Goal: Task Accomplishment & Management: Complete application form

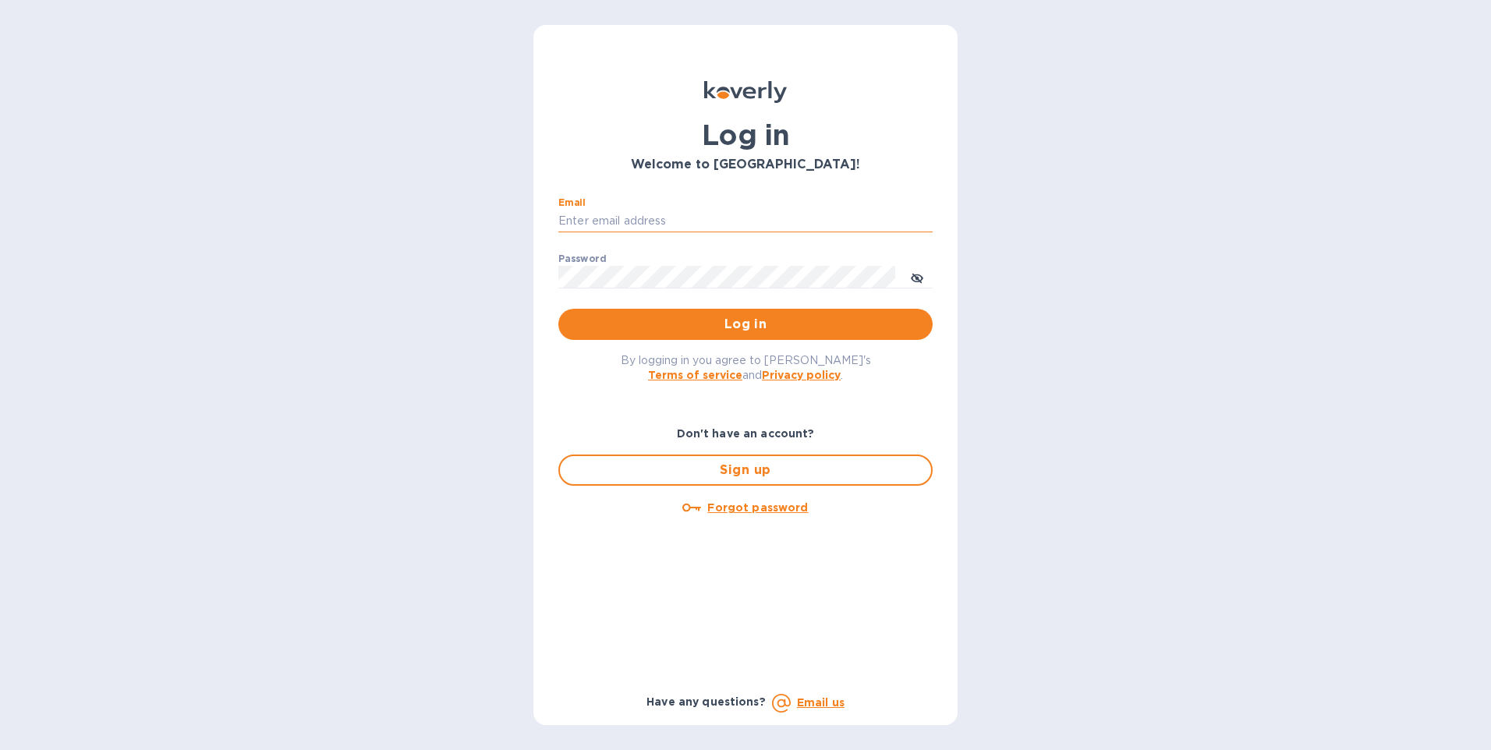
click at [601, 217] on input "Email" at bounding box center [745, 221] width 374 height 23
paste input "nrodriguez@corpacsteel.com"
type input "nrodriguez@corpacsteel.com"
click at [804, 325] on span "Log in" at bounding box center [745, 324] width 349 height 19
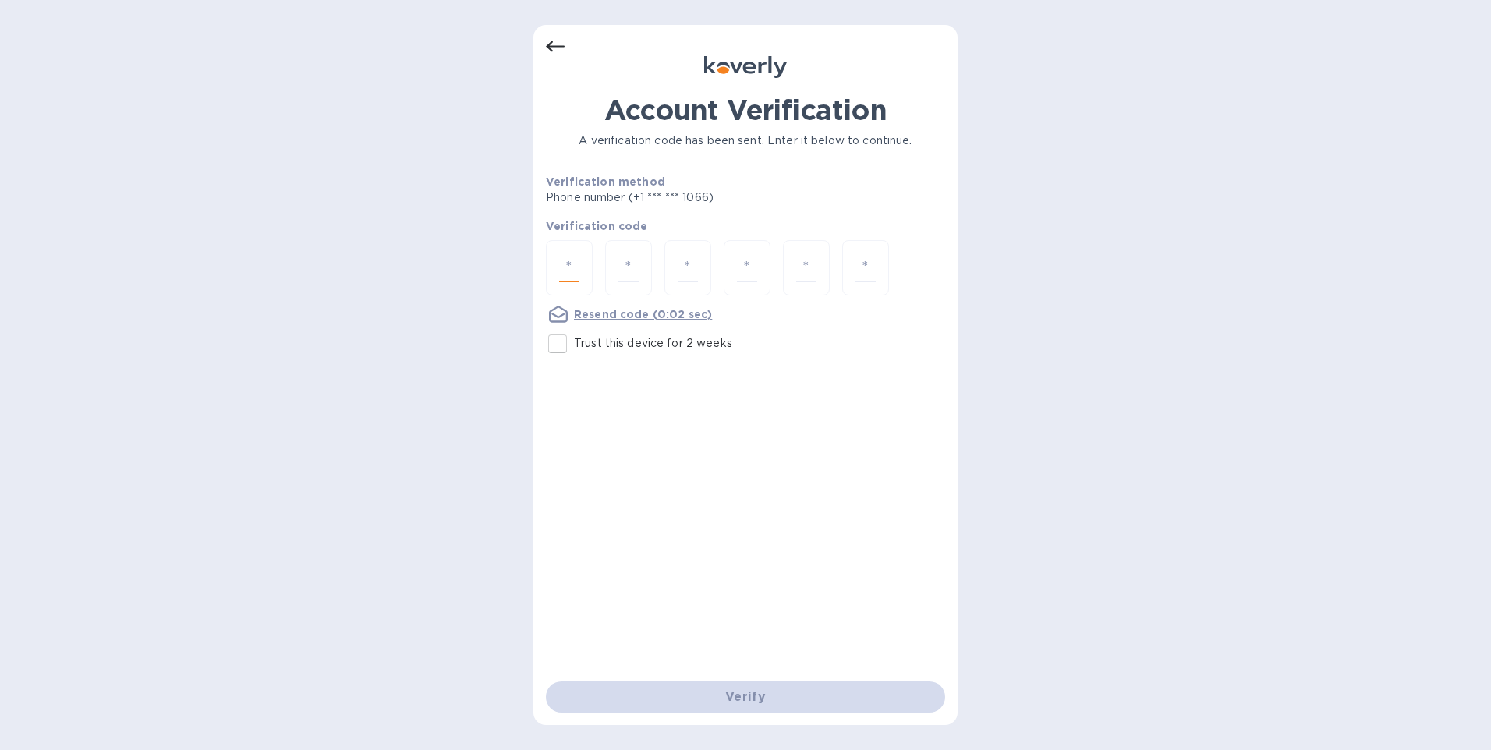
click at [571, 272] on input "number" at bounding box center [569, 267] width 20 height 29
type input "3"
type input "4"
type input "1"
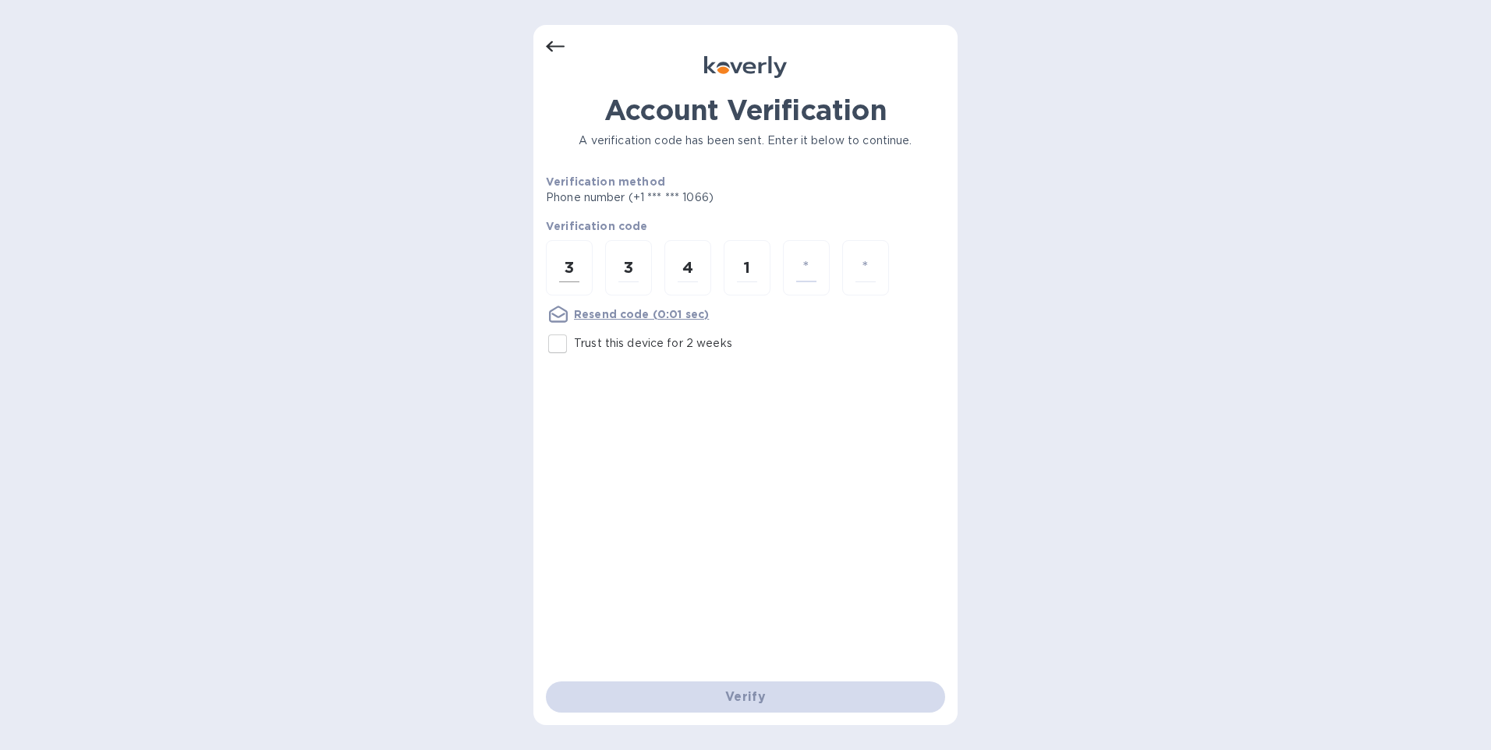
type input "8"
type input "4"
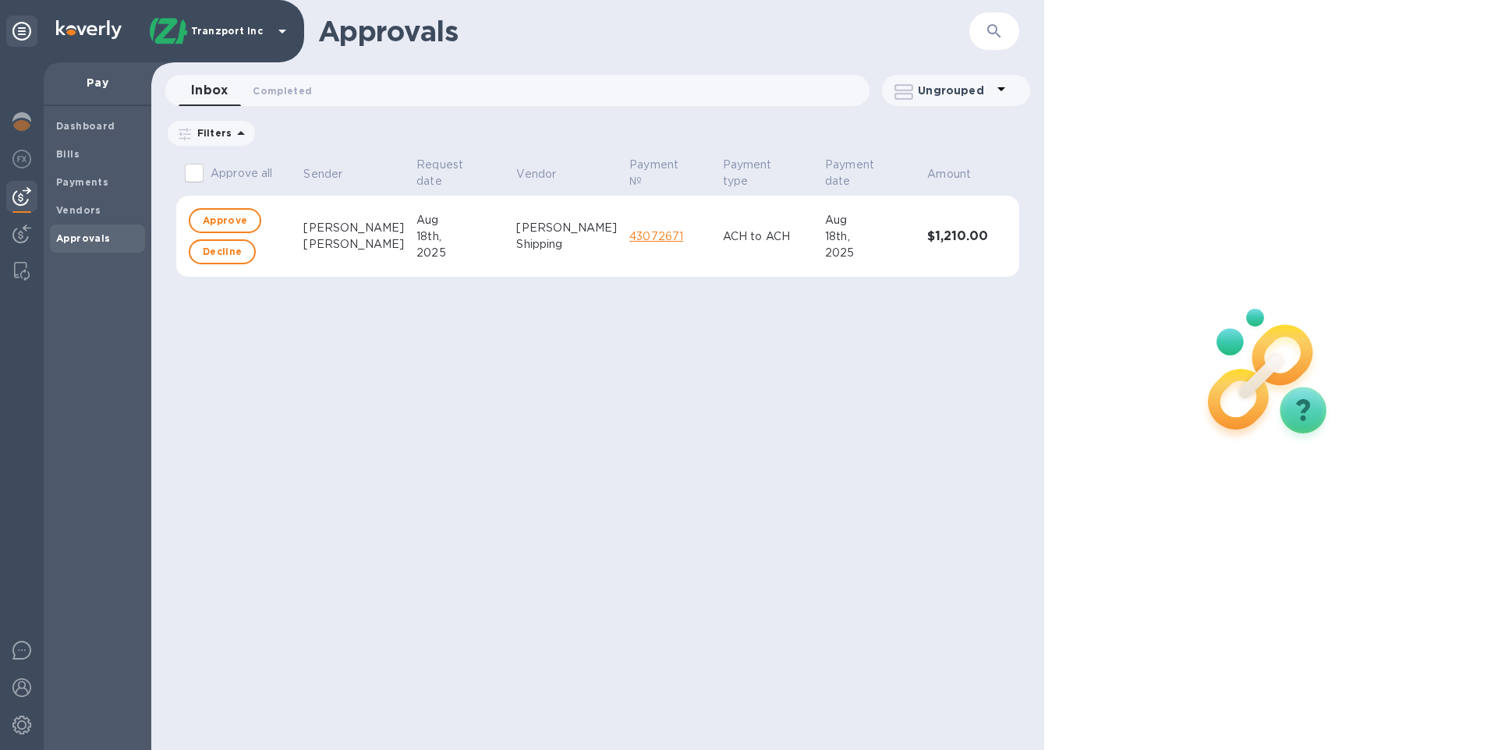
click at [629, 231] on link "43072671" at bounding box center [656, 236] width 54 height 12
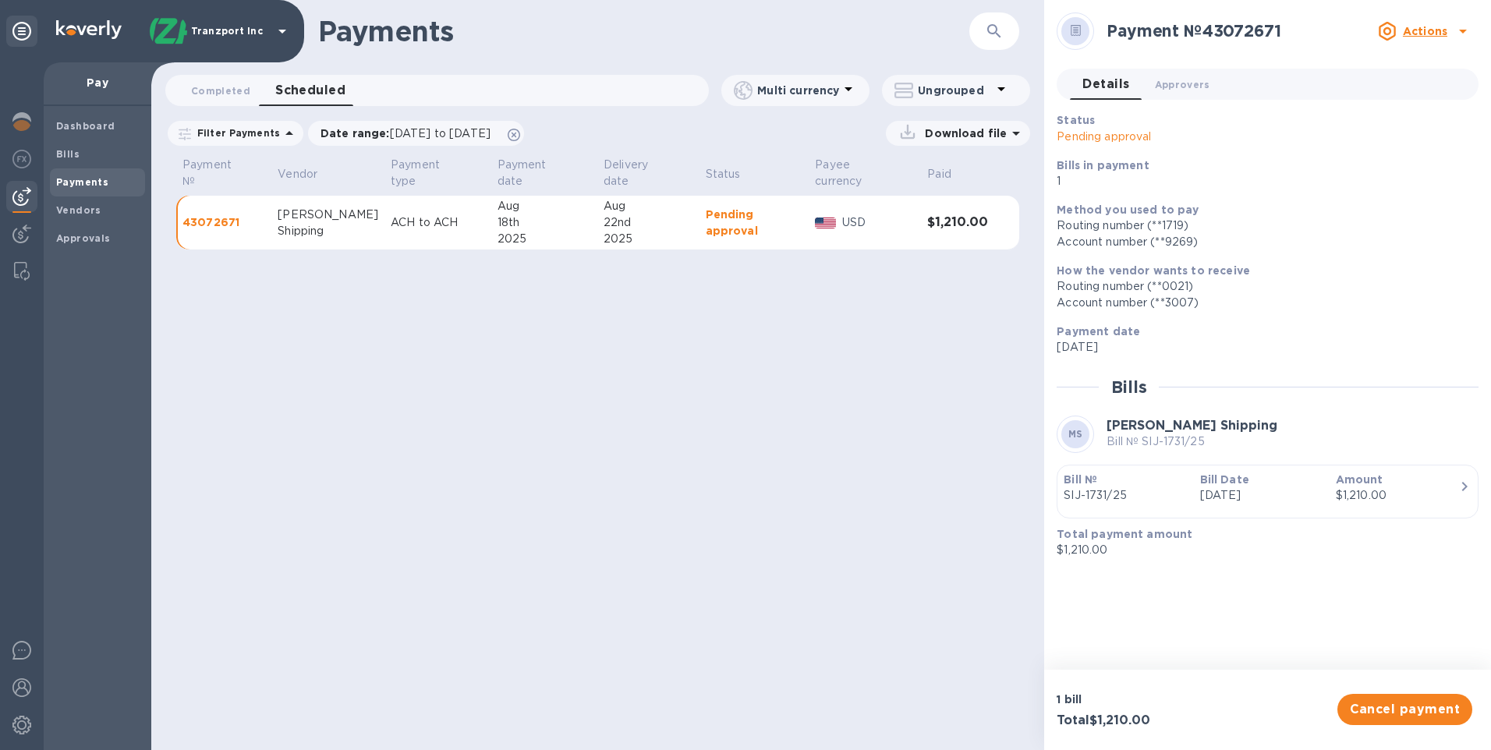
click at [1419, 31] on u "Actions" at bounding box center [1425, 31] width 44 height 12
click at [570, 373] on div at bounding box center [745, 375] width 1491 height 750
click at [79, 130] on b "Dashboard" at bounding box center [85, 126] width 59 height 12
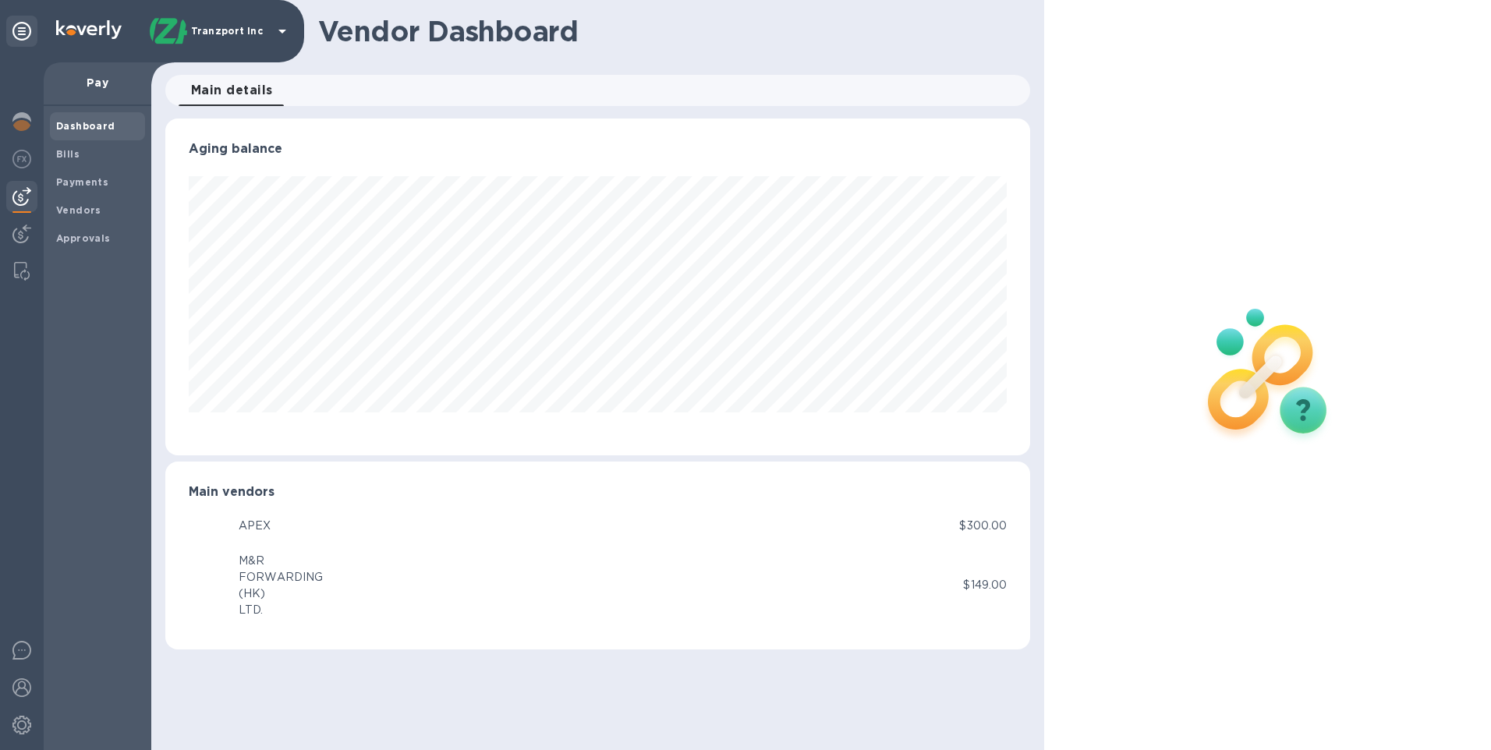
scroll to position [337, 866]
click at [16, 120] on img at bounding box center [21, 121] width 19 height 19
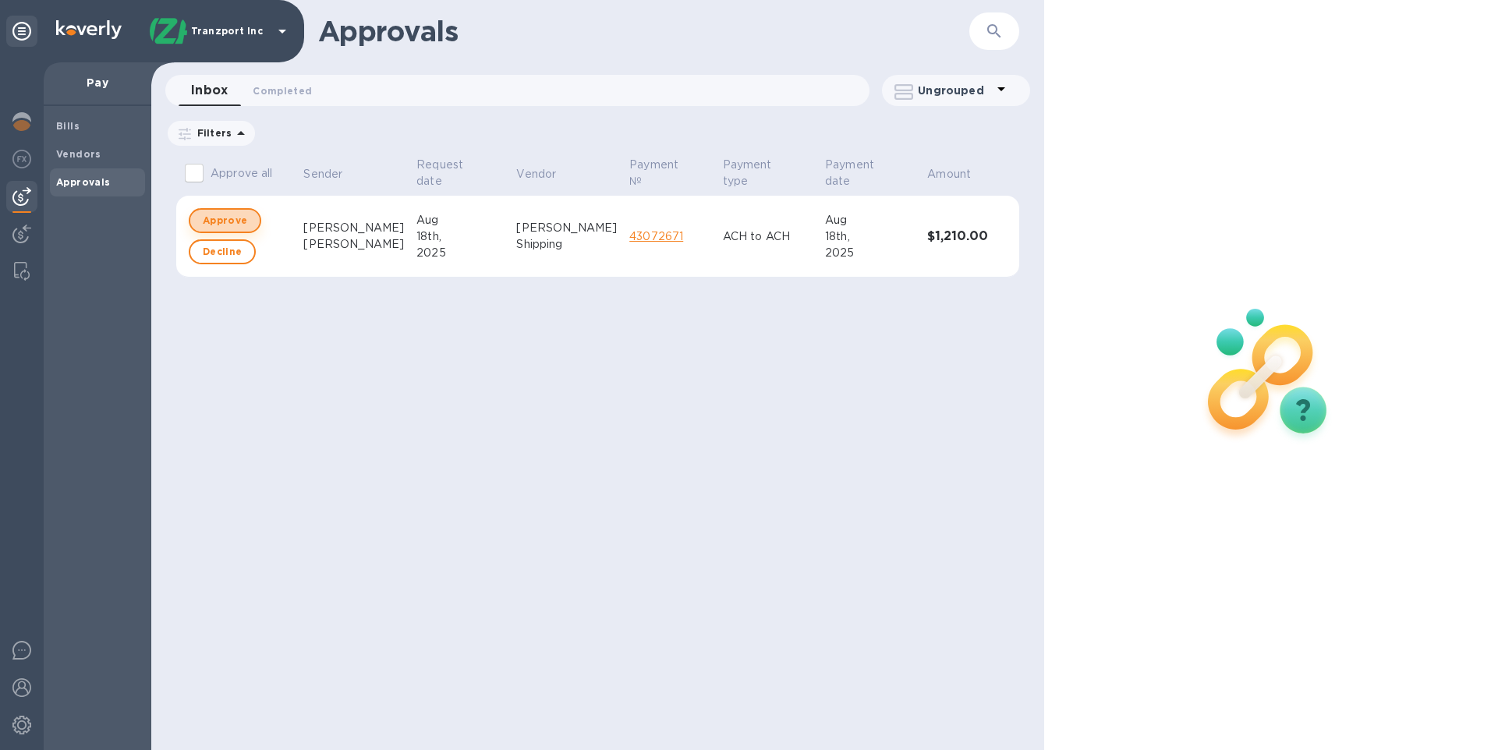
click at [232, 227] on span "Approve" at bounding box center [225, 220] width 44 height 19
checkbox input "true"
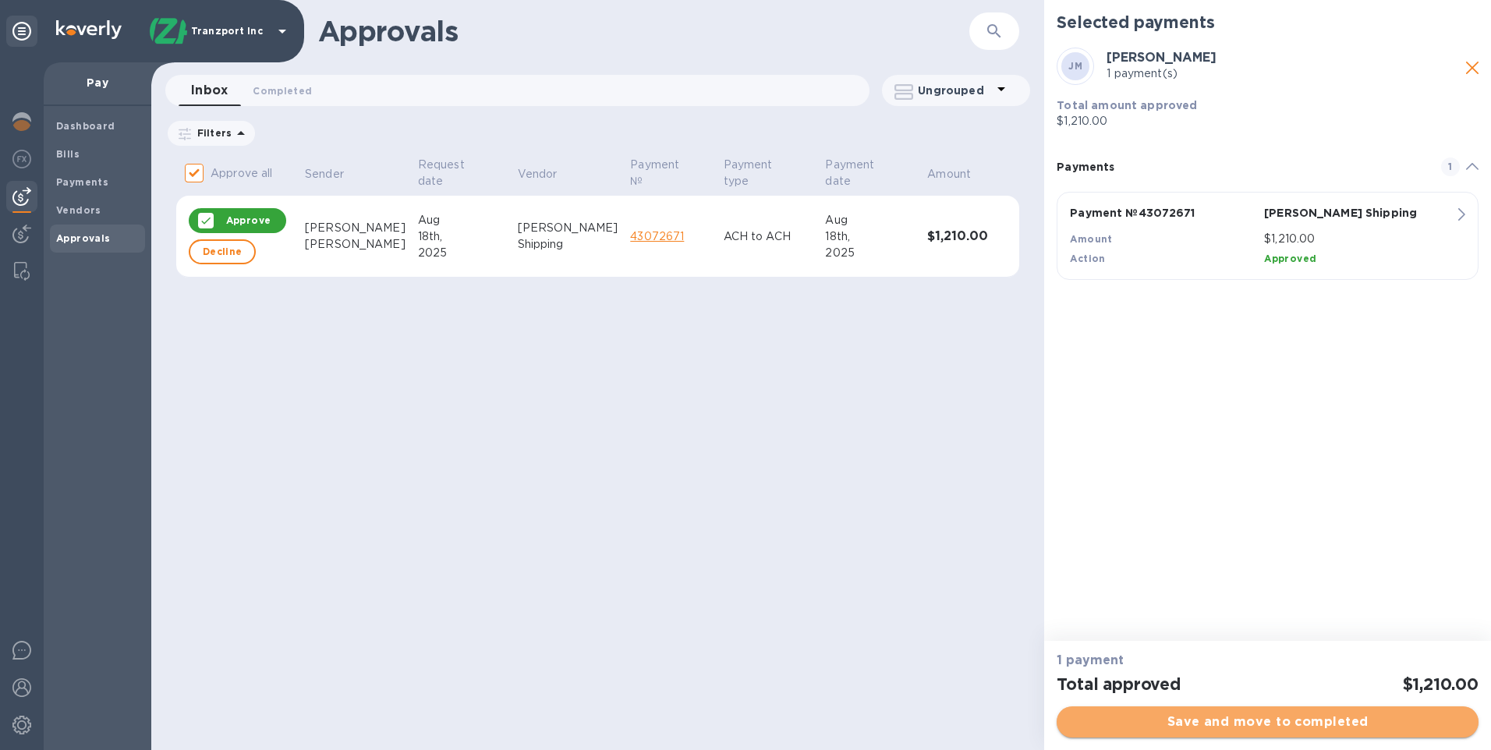
click at [1155, 720] on span "Save and move to completed" at bounding box center [1267, 722] width 397 height 19
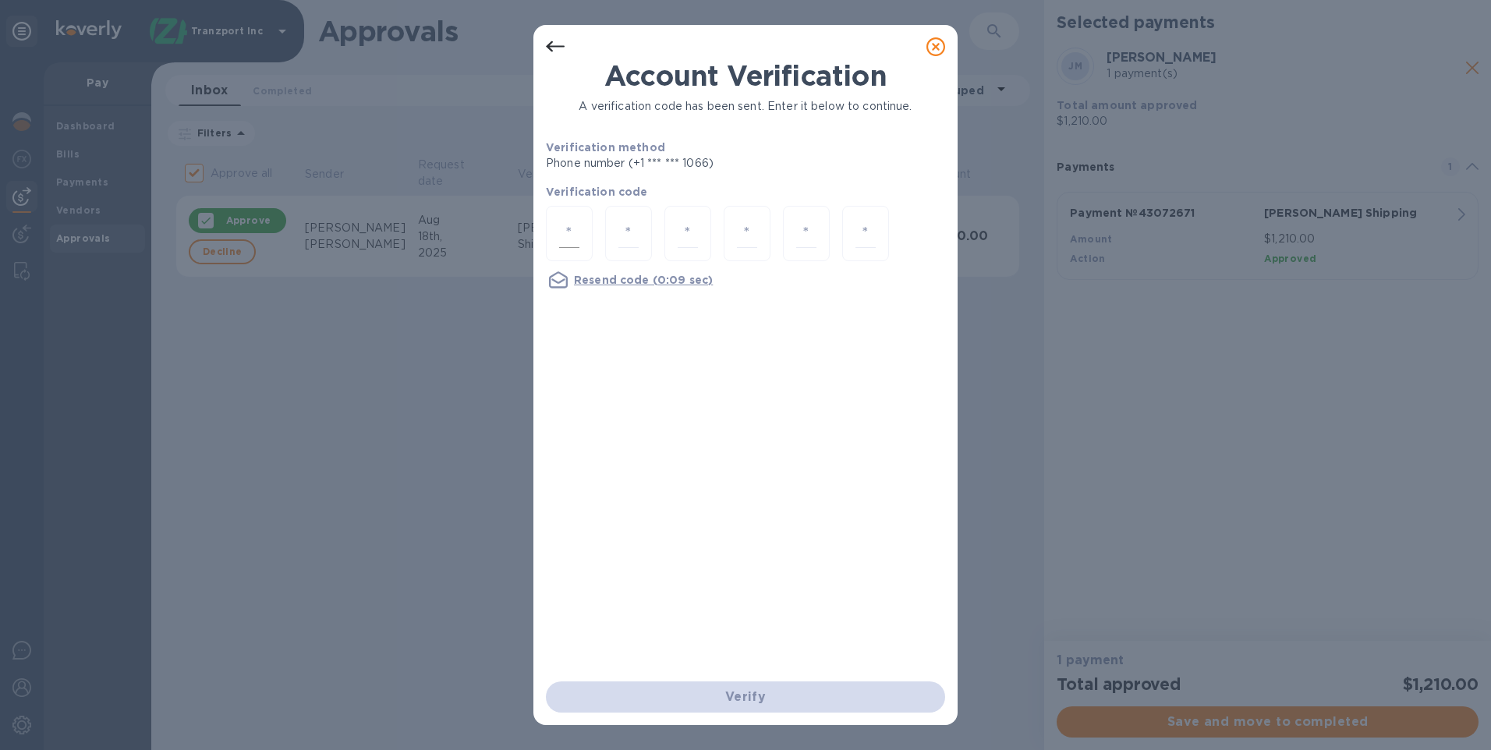
click at [549, 233] on div at bounding box center [569, 233] width 47 height 55
type input "1"
type input "2"
type input "7"
type input "6"
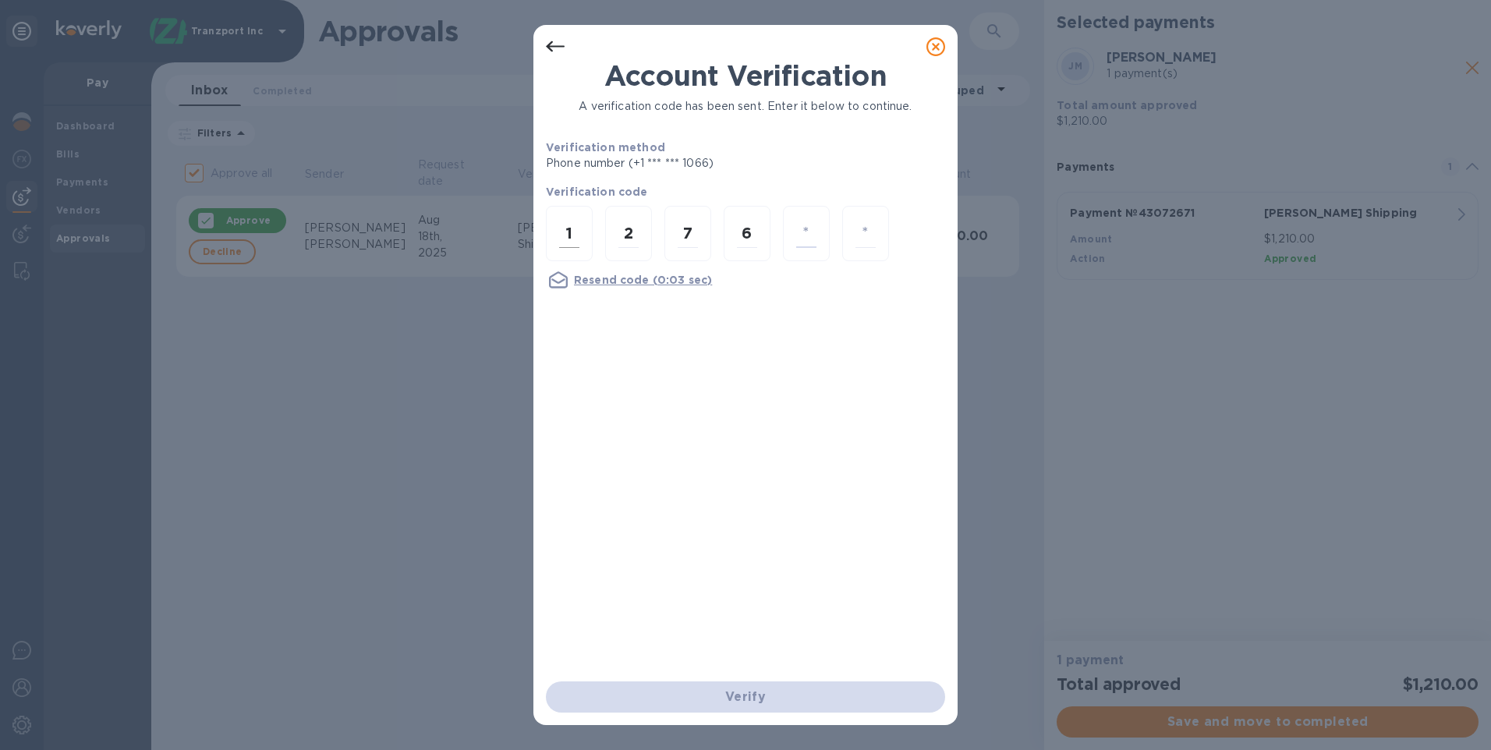
type input "5"
type input "3"
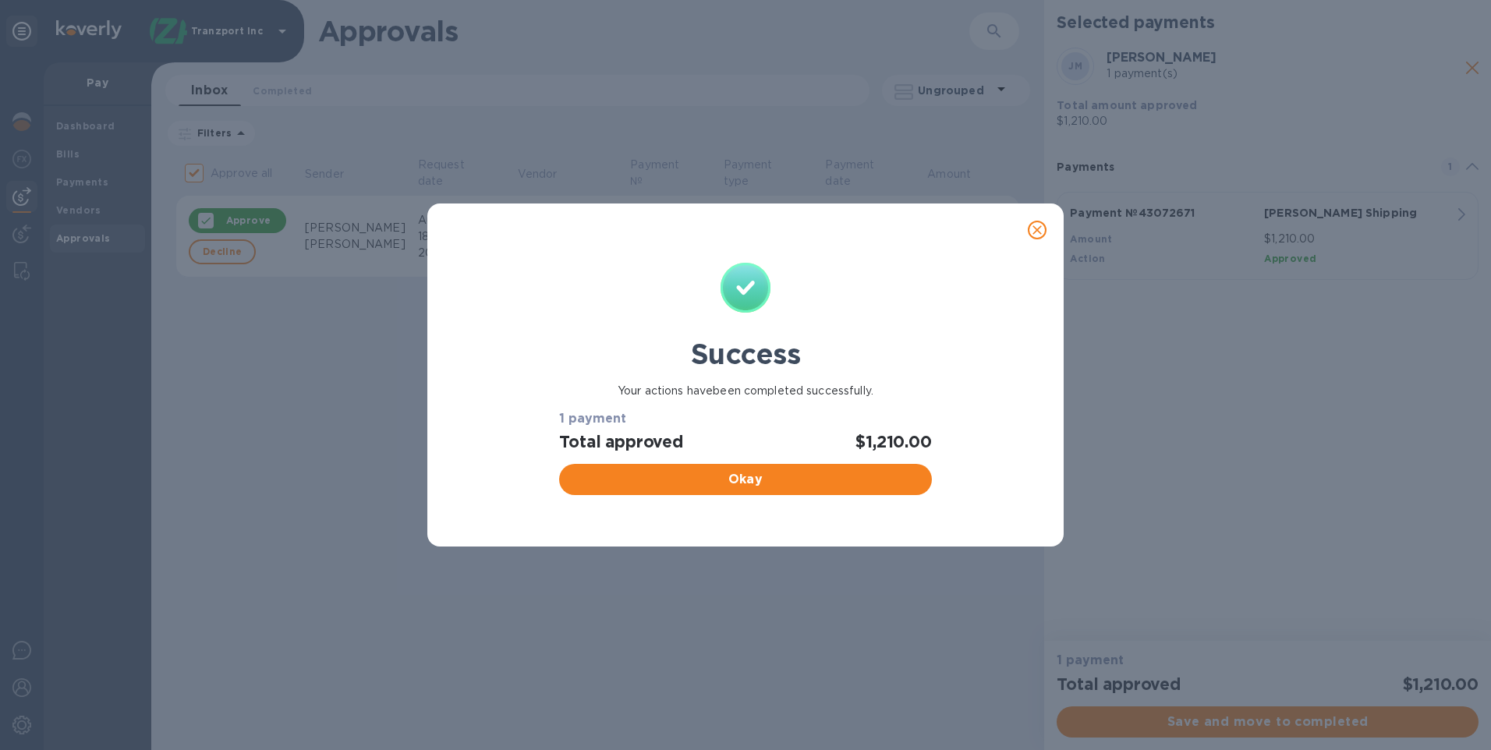
checkbox input "false"
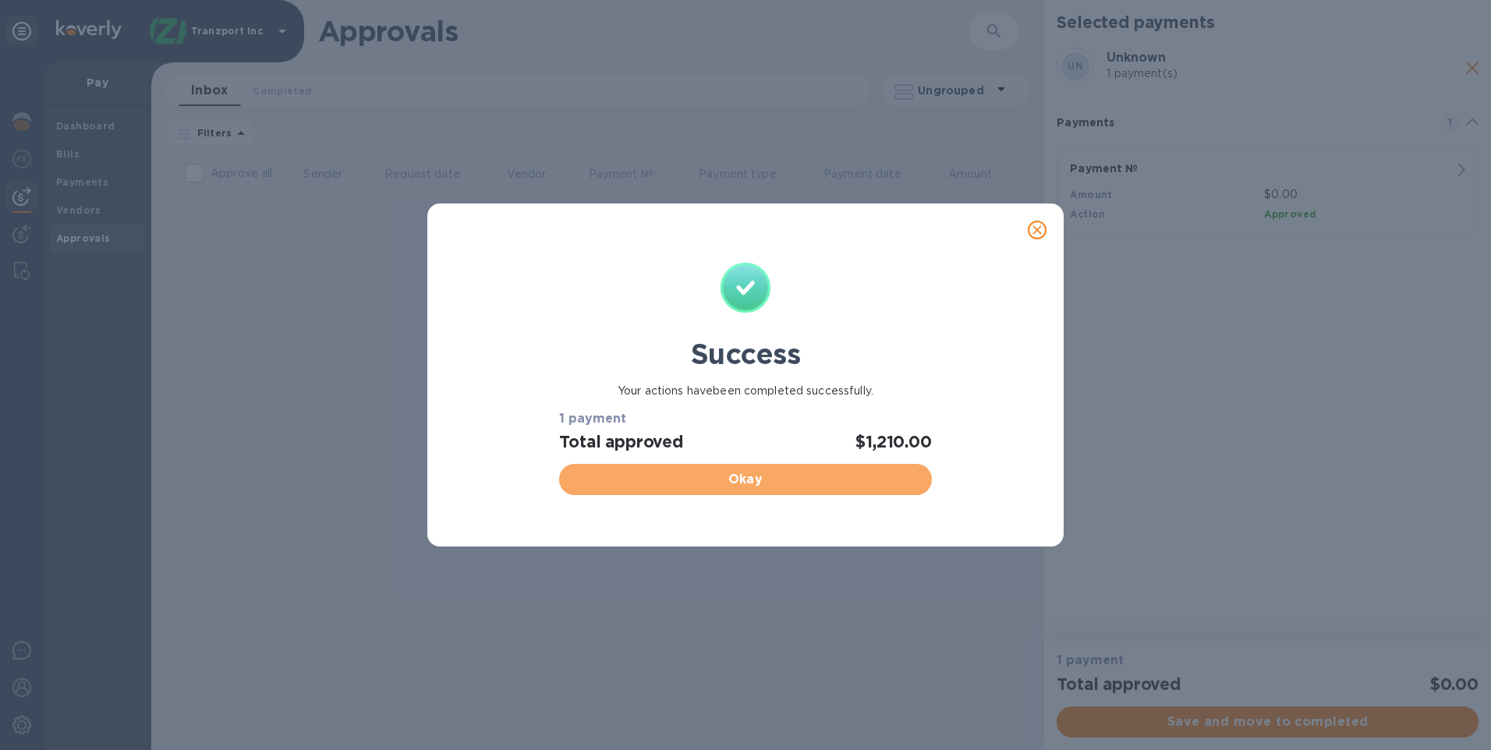
drag, startPoint x: 805, startPoint y: 476, endPoint x: 817, endPoint y: 430, distance: 47.7
click at [805, 477] on span "Okay" at bounding box center [745, 479] width 347 height 19
